Goal: Check status: Check status

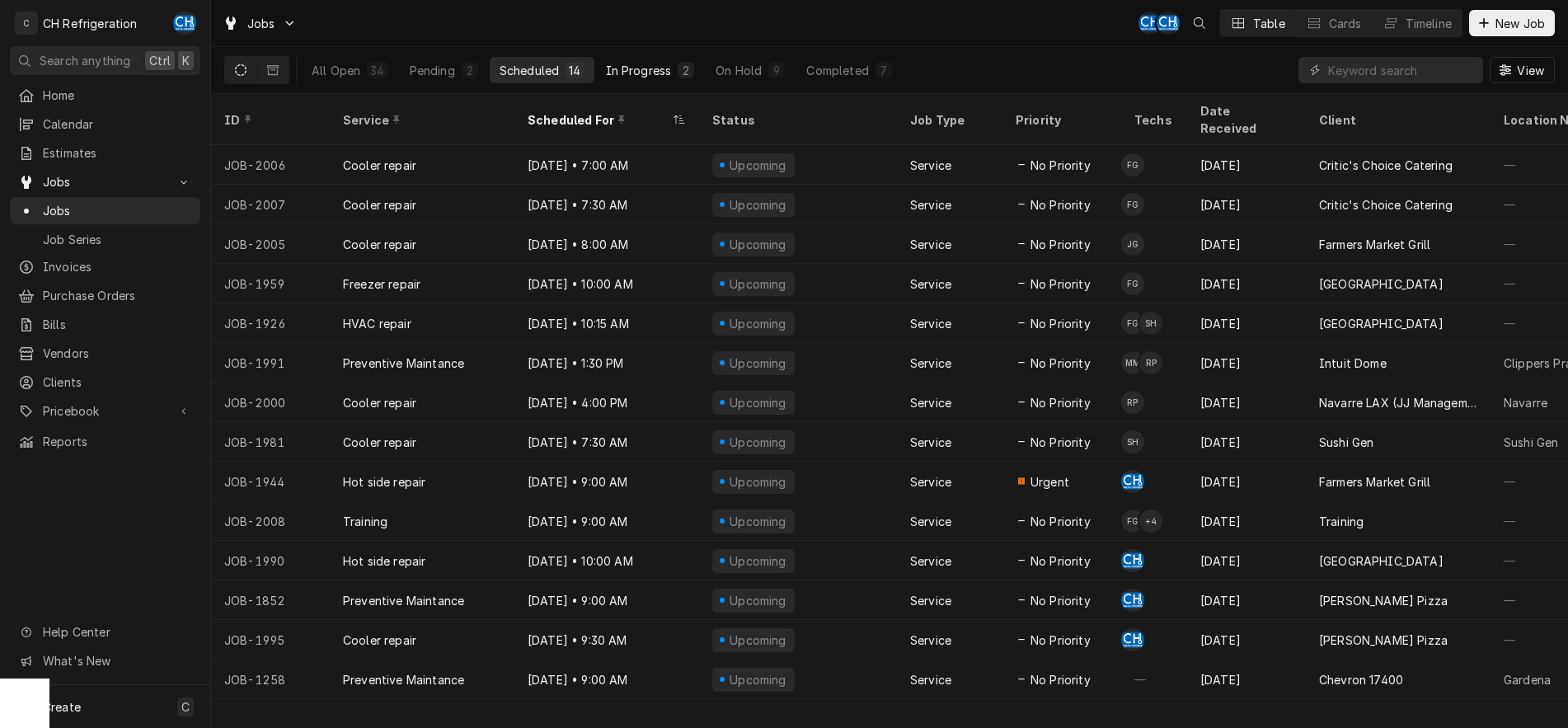
click at [617, 67] on div "In Progress" at bounding box center [639, 70] width 66 height 17
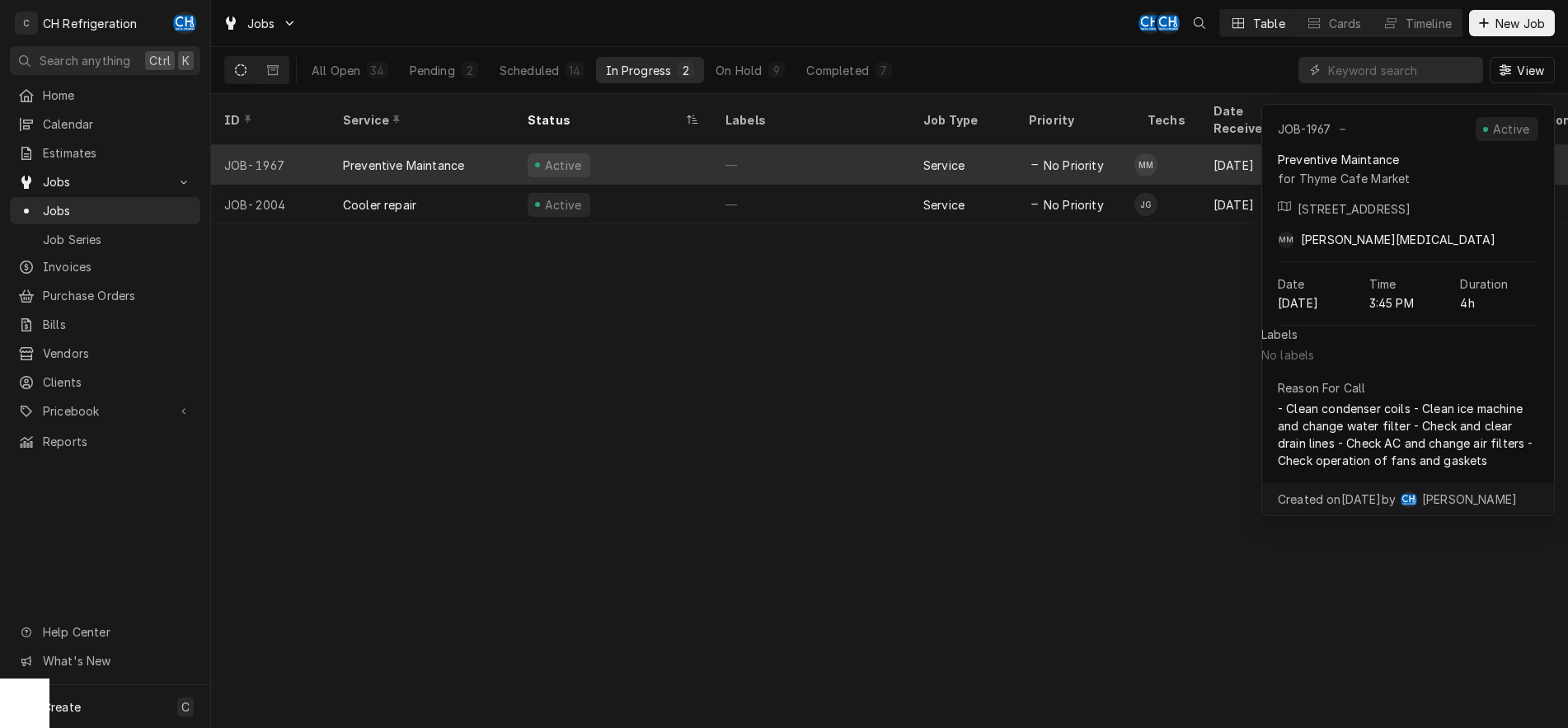
click at [739, 145] on div "—" at bounding box center [811, 165] width 198 height 40
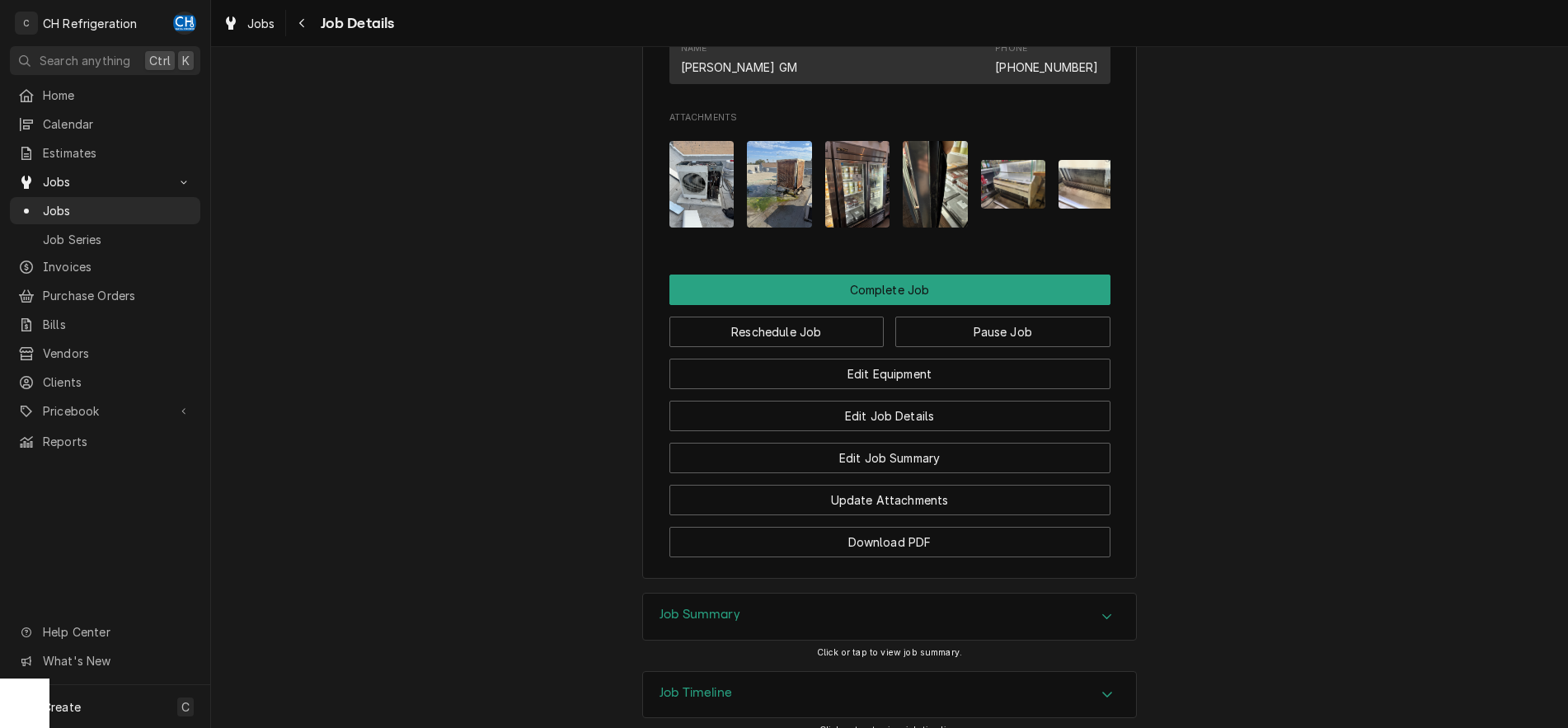
scroll to position [1380, 0]
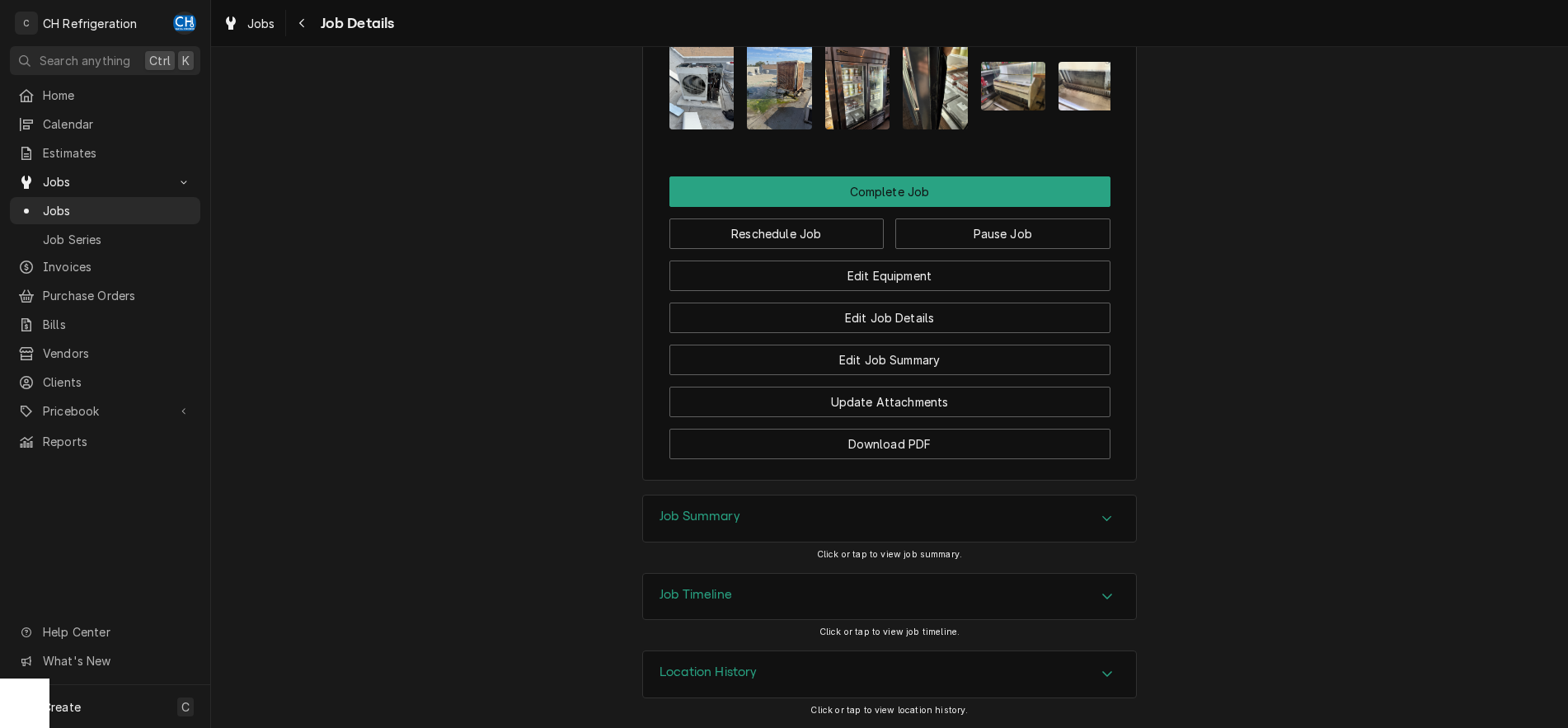
click at [1105, 513] on icon "Accordion Header" at bounding box center [1108, 518] width 12 height 13
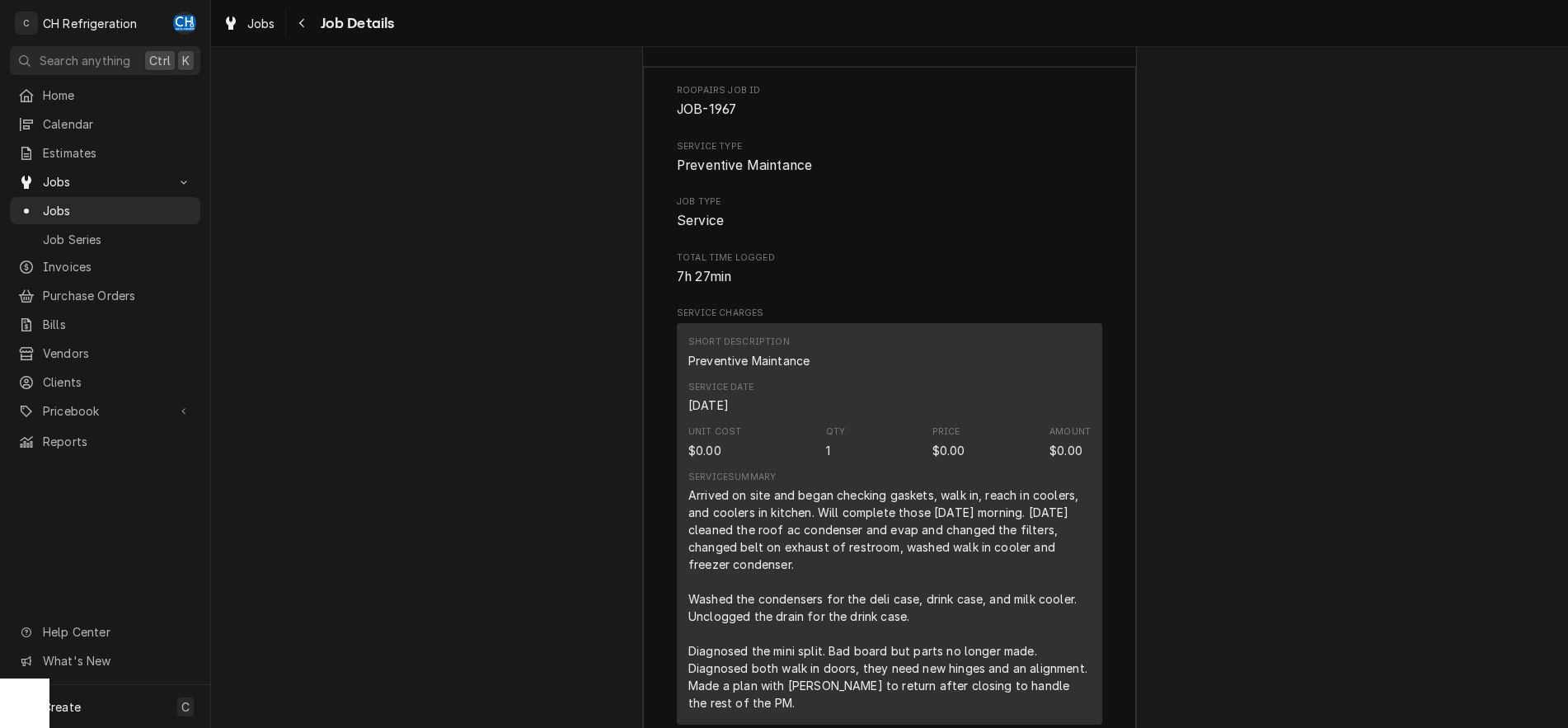
scroll to position [2340, 0]
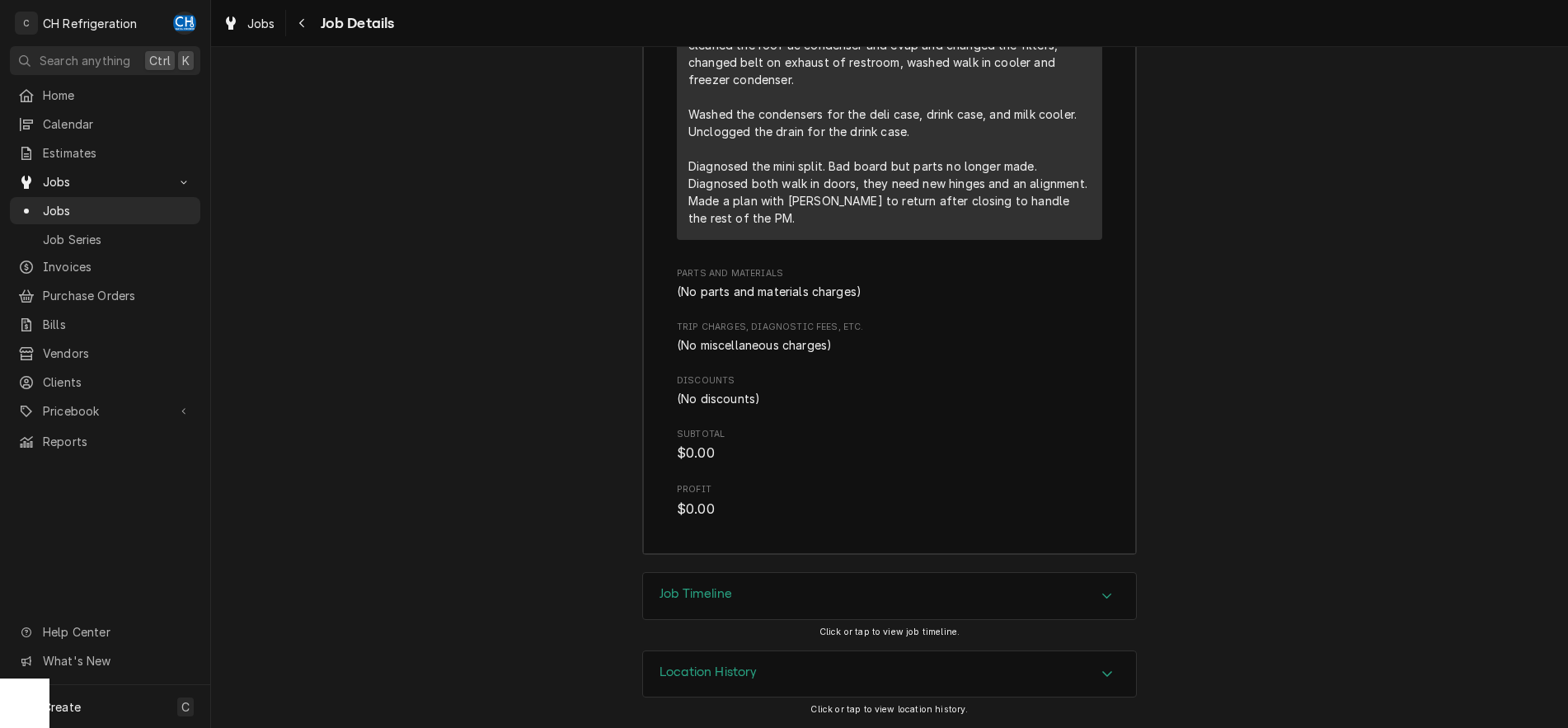
click at [1100, 603] on div "Accordion Header" at bounding box center [1108, 596] width 25 height 20
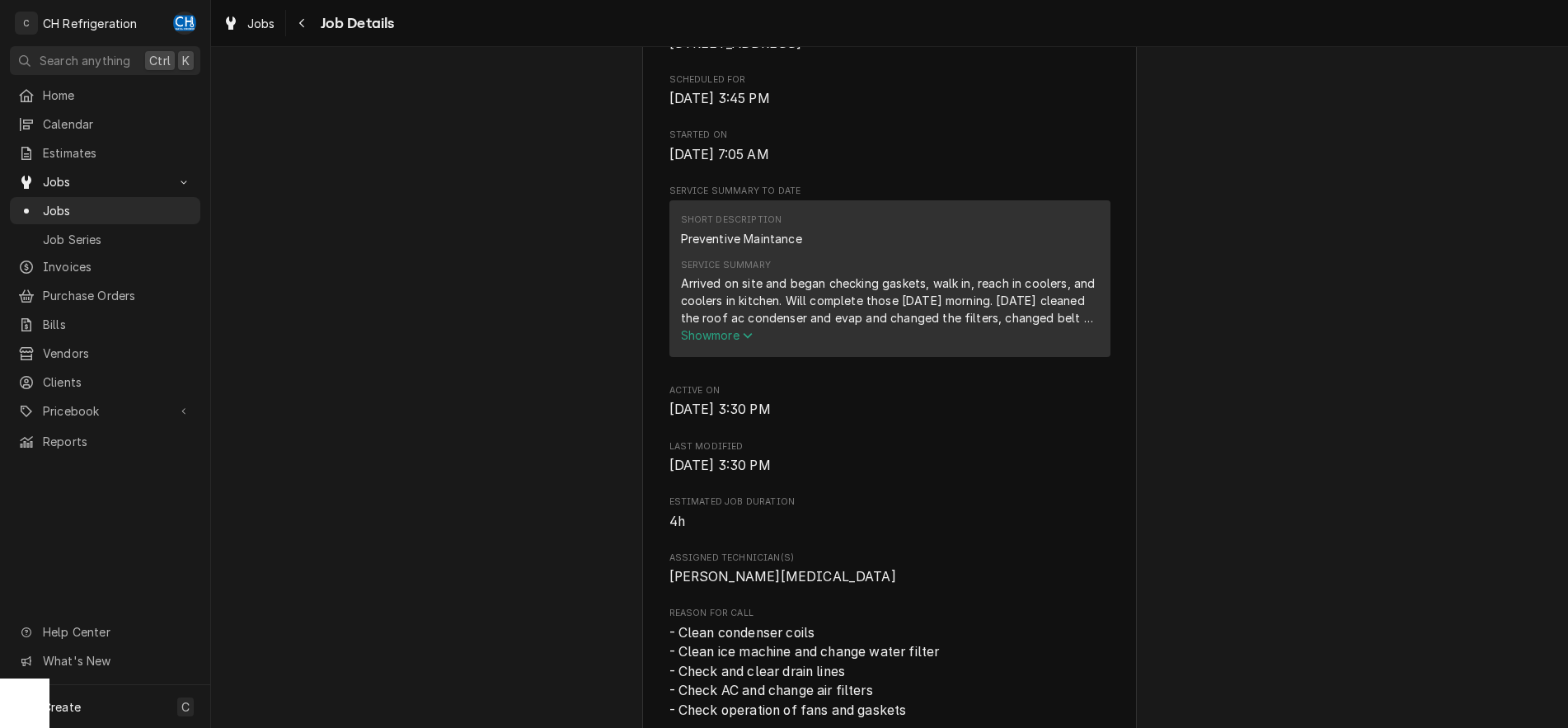
scroll to position [425, 0]
click at [306, 24] on div "Navigate back" at bounding box center [303, 23] width 17 height 17
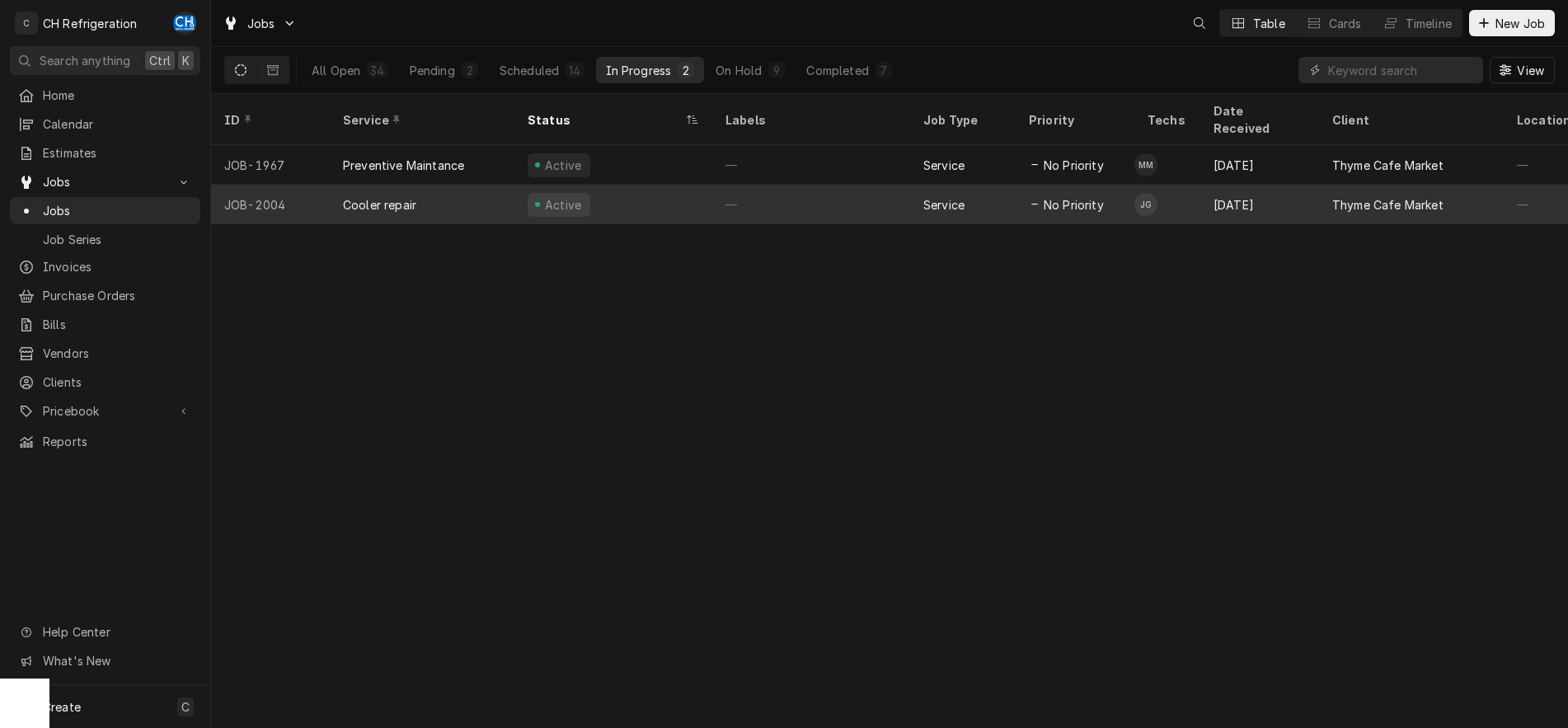
click at [792, 185] on div "—" at bounding box center [811, 205] width 198 height 40
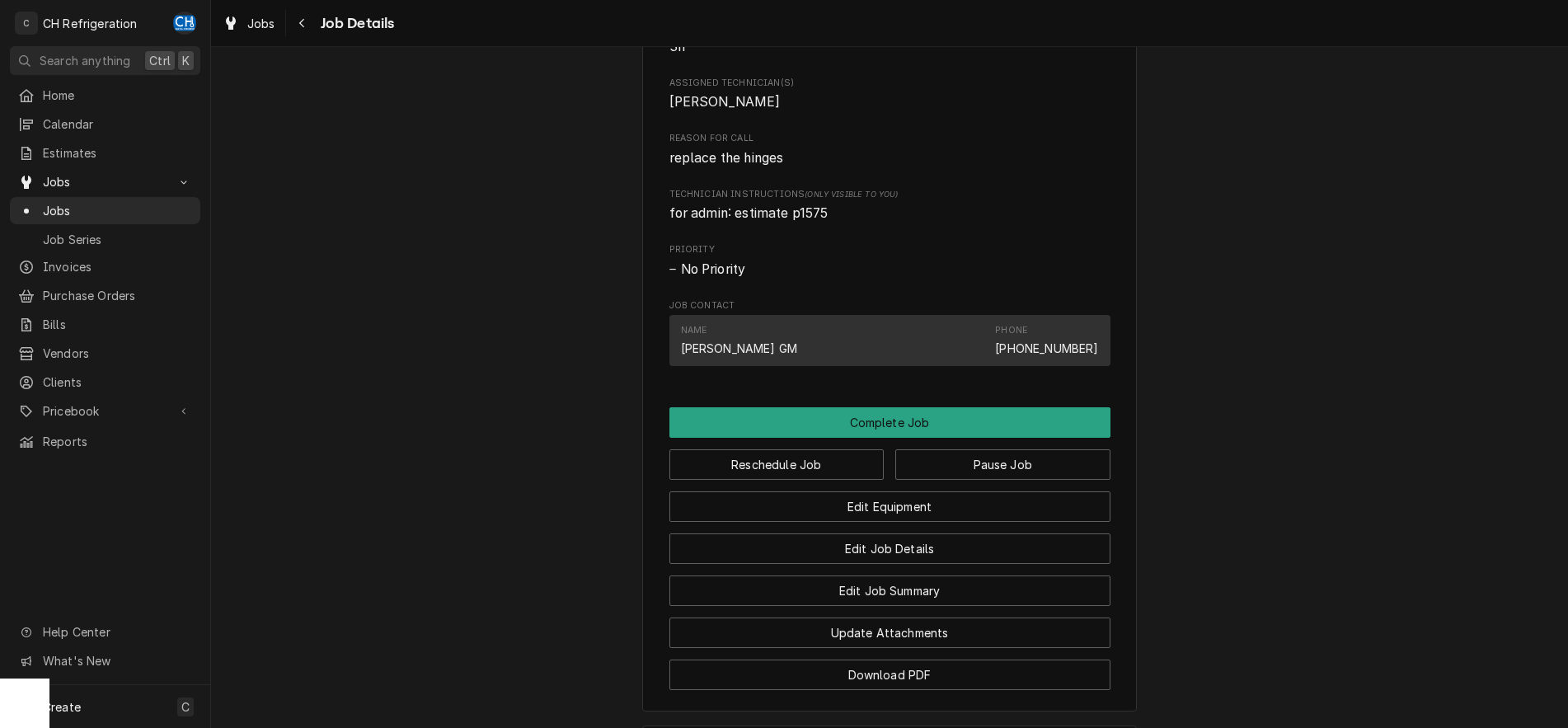
scroll to position [1010, 0]
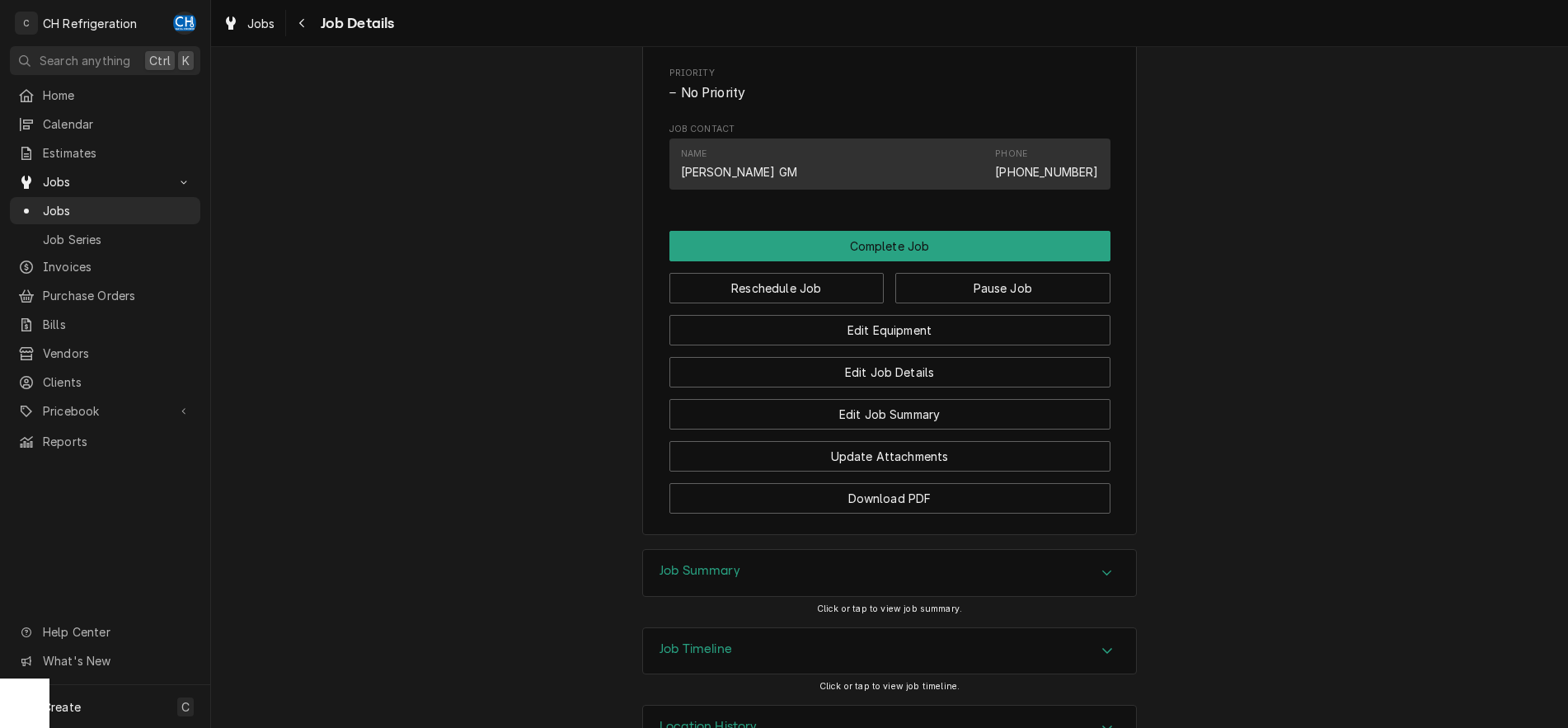
click at [1095, 586] on div "Job Summary" at bounding box center [890, 573] width 493 height 46
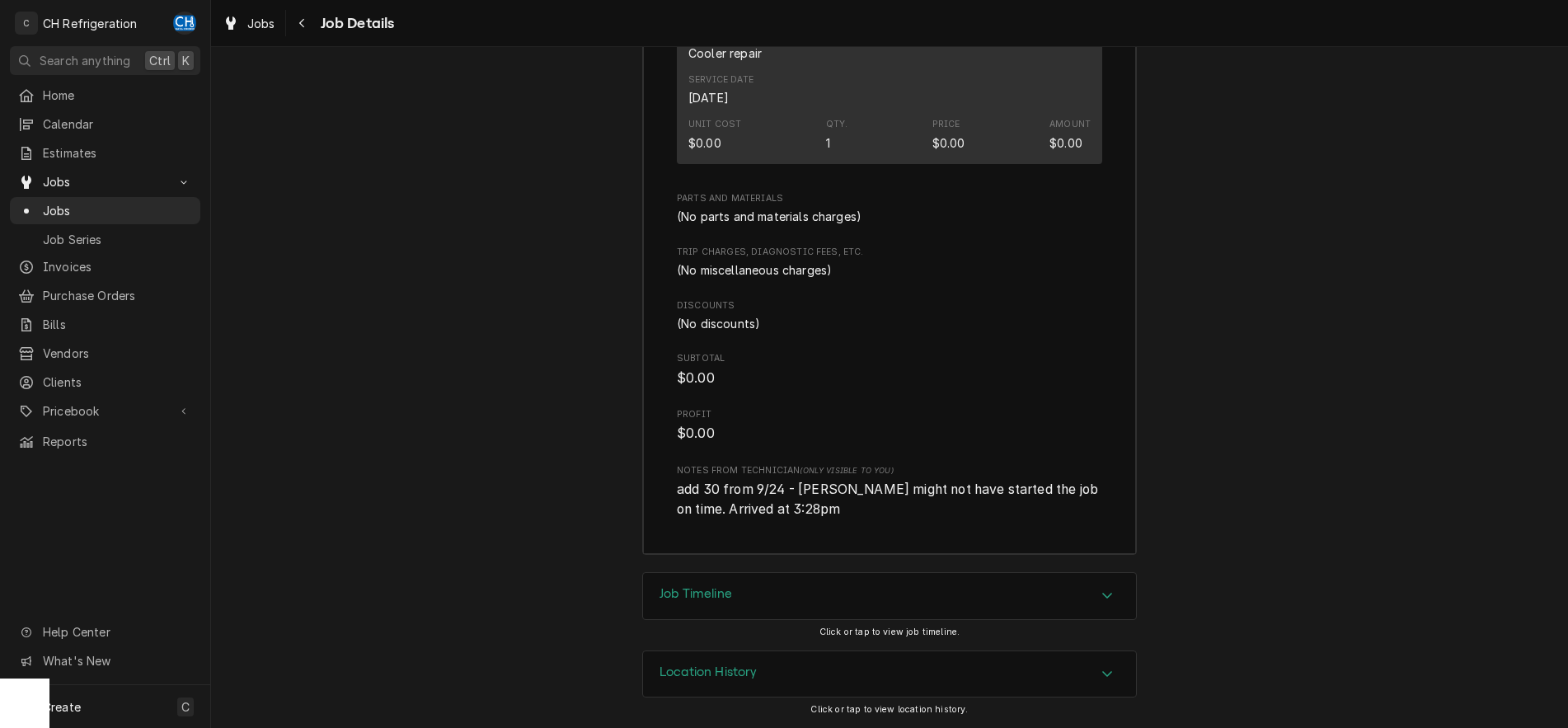
scroll to position [1866, 0]
click at [1109, 594] on icon "Accordion Header" at bounding box center [1108, 595] width 12 height 13
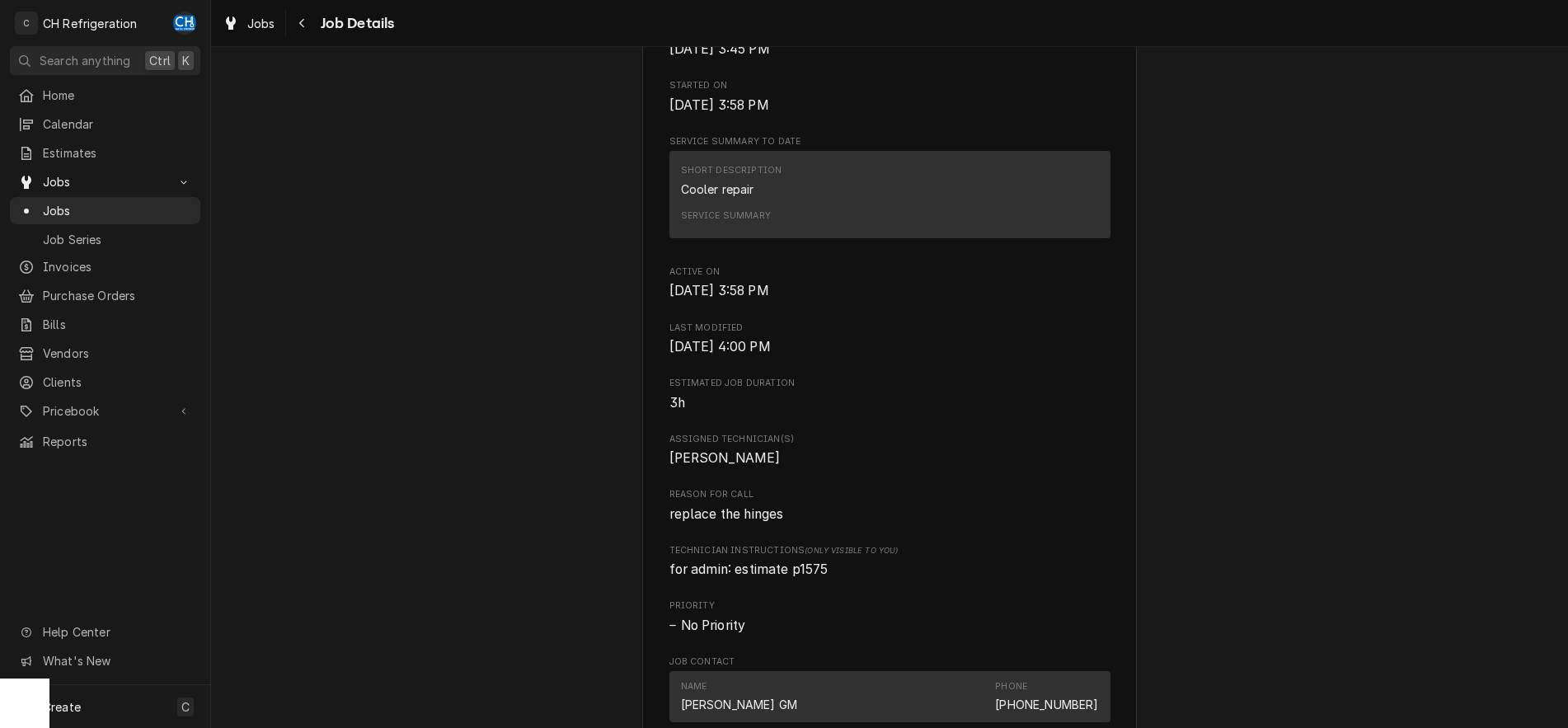
scroll to position [0, 0]
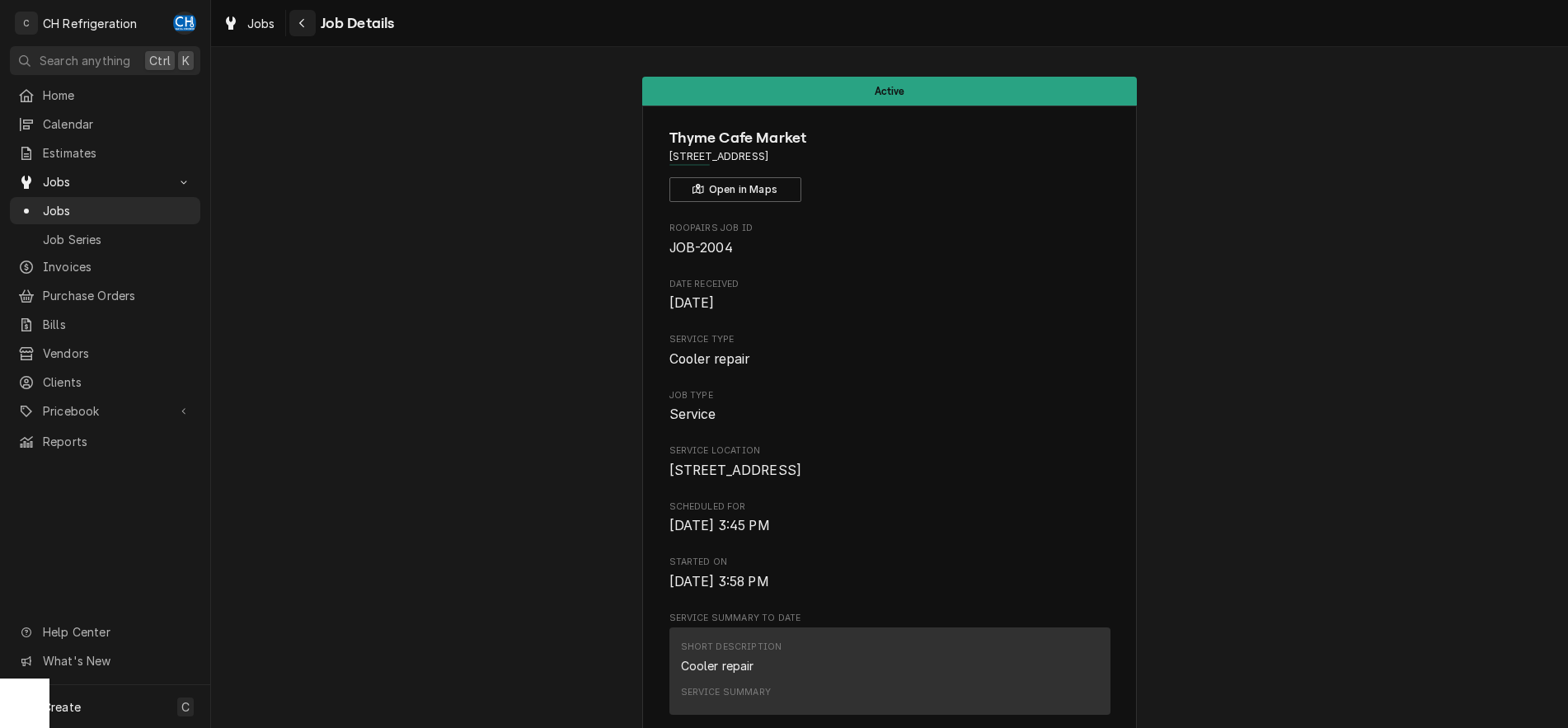
click at [304, 24] on icon "Navigate back" at bounding box center [302, 23] width 7 height 12
